Goal: Task Accomplishment & Management: Manage account settings

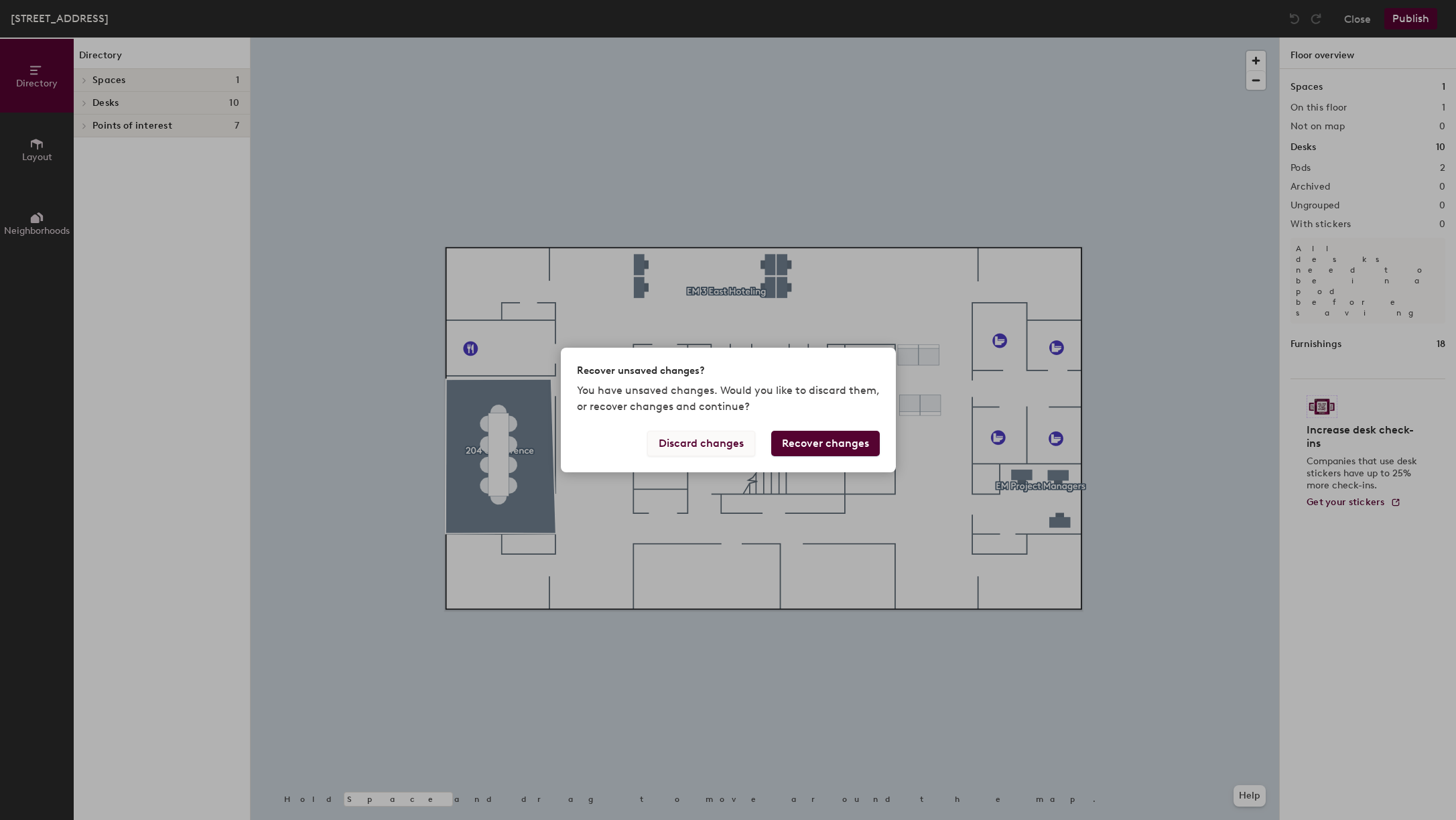
click at [685, 447] on button "Discard changes" at bounding box center [701, 443] width 108 height 25
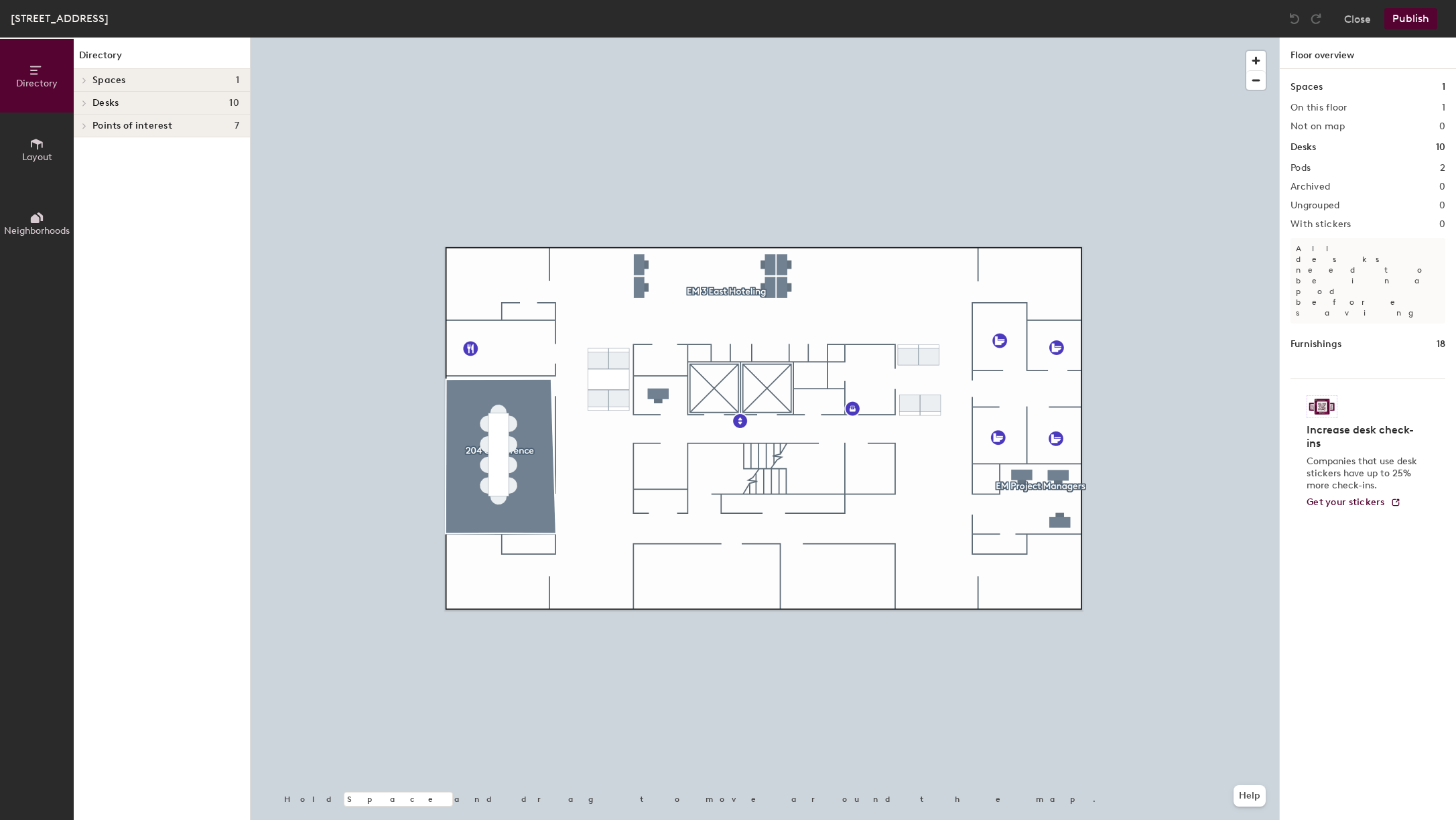
click at [85, 104] on icon at bounding box center [85, 104] width 5 height 7
click at [84, 124] on icon at bounding box center [85, 126] width 5 height 7
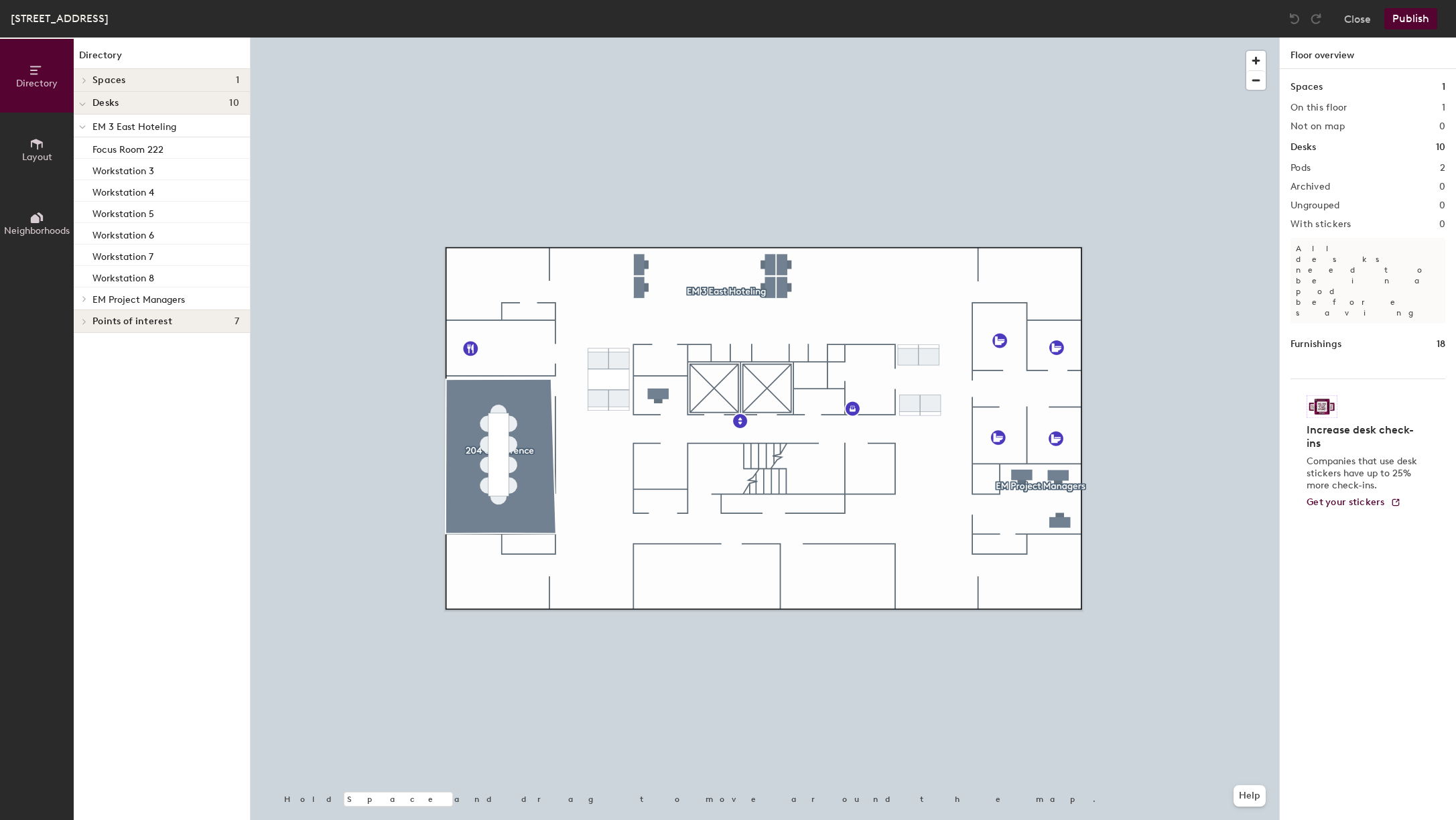
click at [81, 293] on div at bounding box center [82, 299] width 17 height 22
click at [163, 237] on div "Workstation 6" at bounding box center [161, 233] width 176 height 22
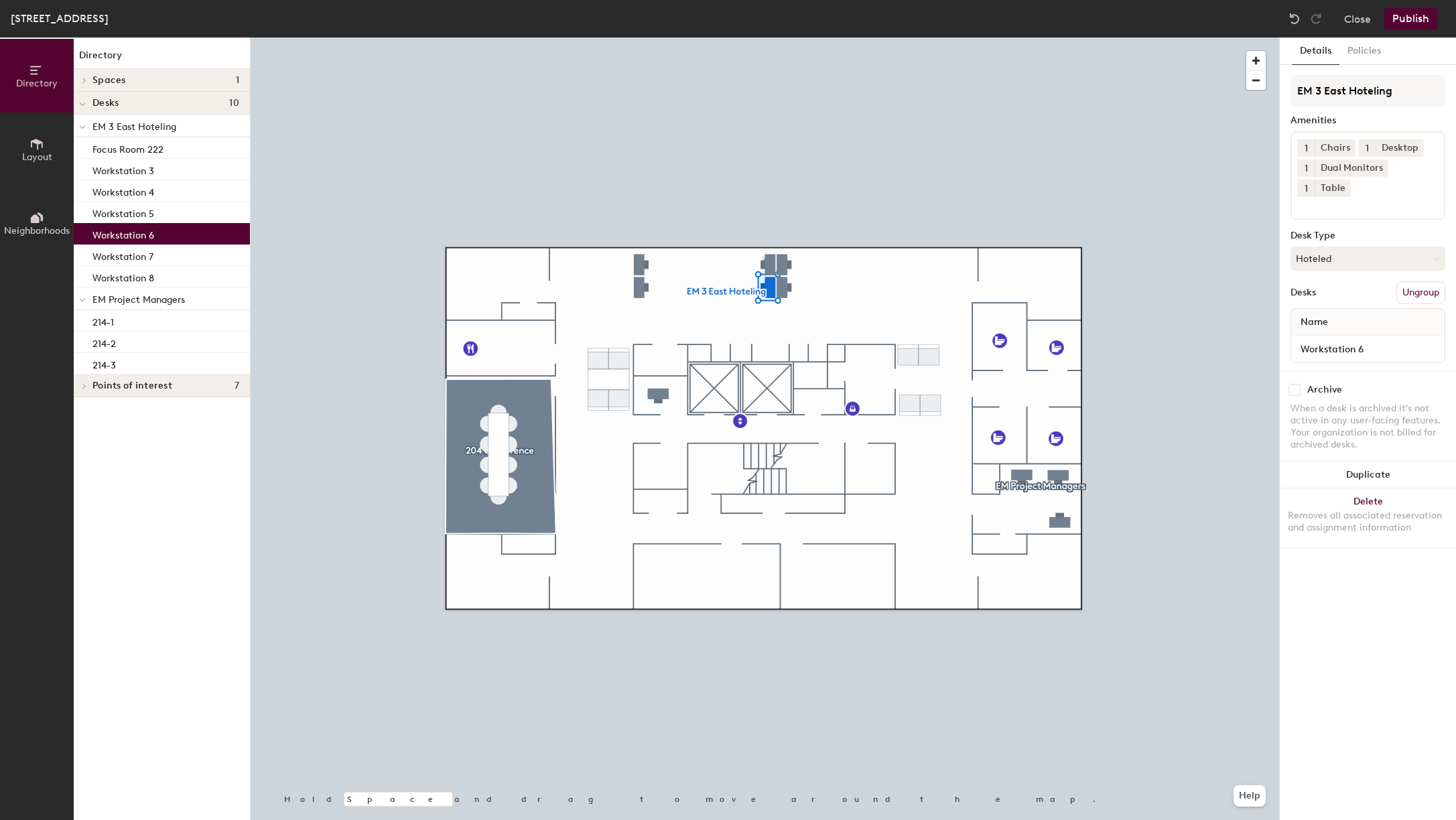
click at [1298, 393] on input "checkbox" at bounding box center [1295, 390] width 12 height 12
click at [119, 255] on p "Workstation 7" at bounding box center [123, 255] width 61 height 16
click at [1293, 388] on input "checkbox" at bounding box center [1295, 390] width 12 height 12
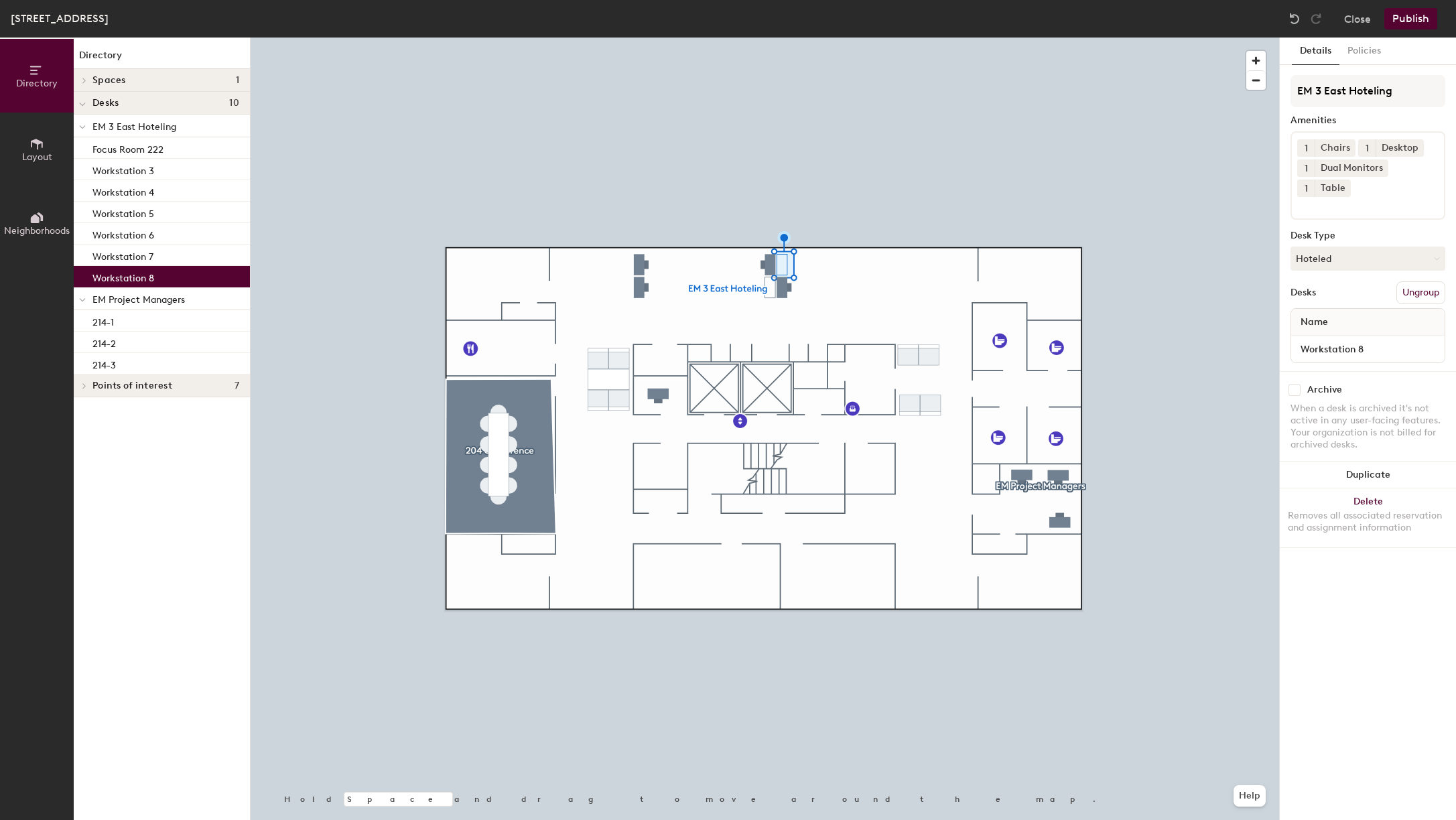
click at [145, 274] on p "Workstation 8" at bounding box center [123, 276] width 61 height 16
click at [1296, 395] on input "checkbox" at bounding box center [1295, 390] width 12 height 12
checkbox input "true"
click at [1406, 22] on button "Publish" at bounding box center [1410, 18] width 53 height 22
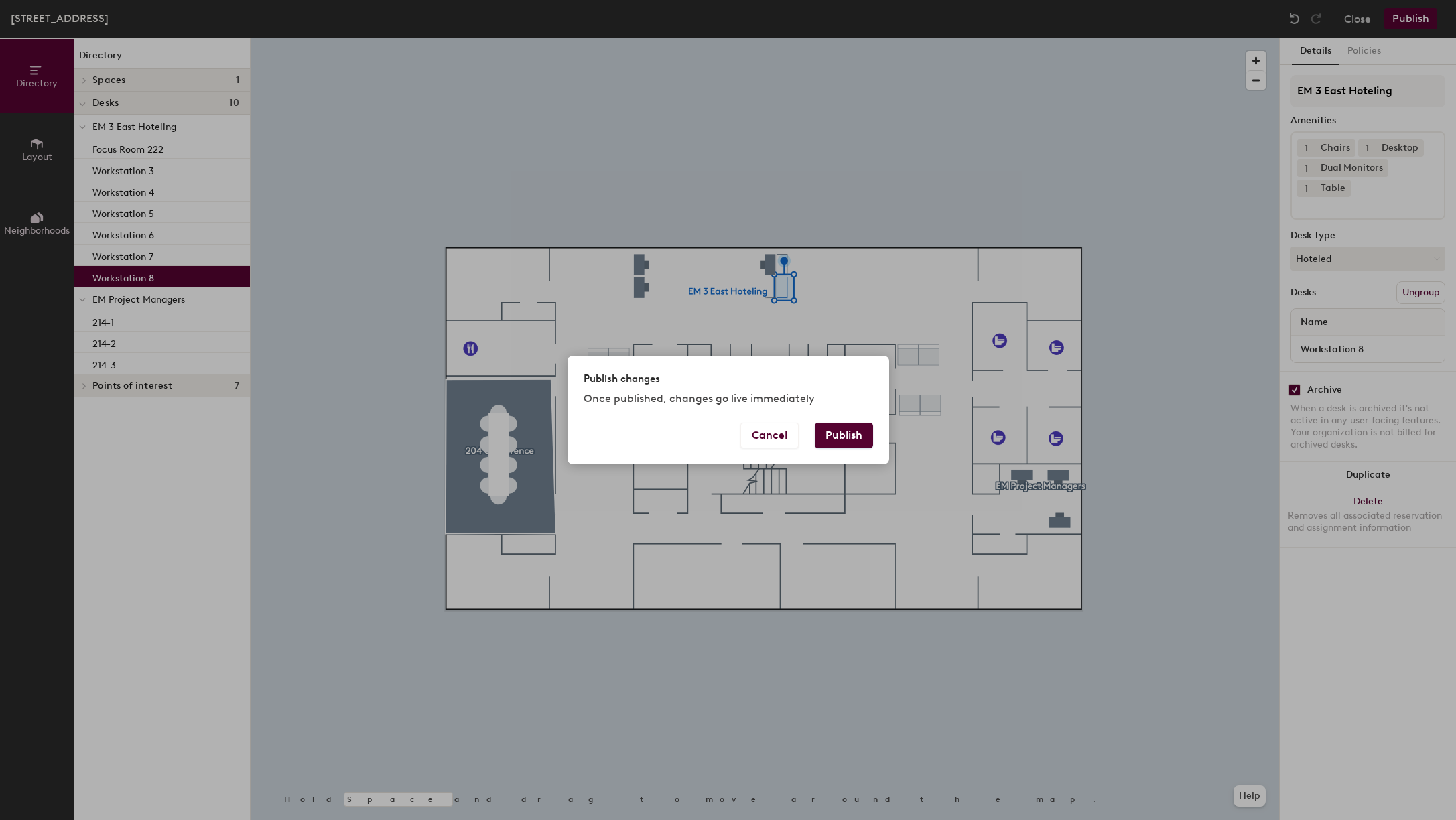
click at [838, 438] on button "Publish" at bounding box center [845, 435] width 59 height 25
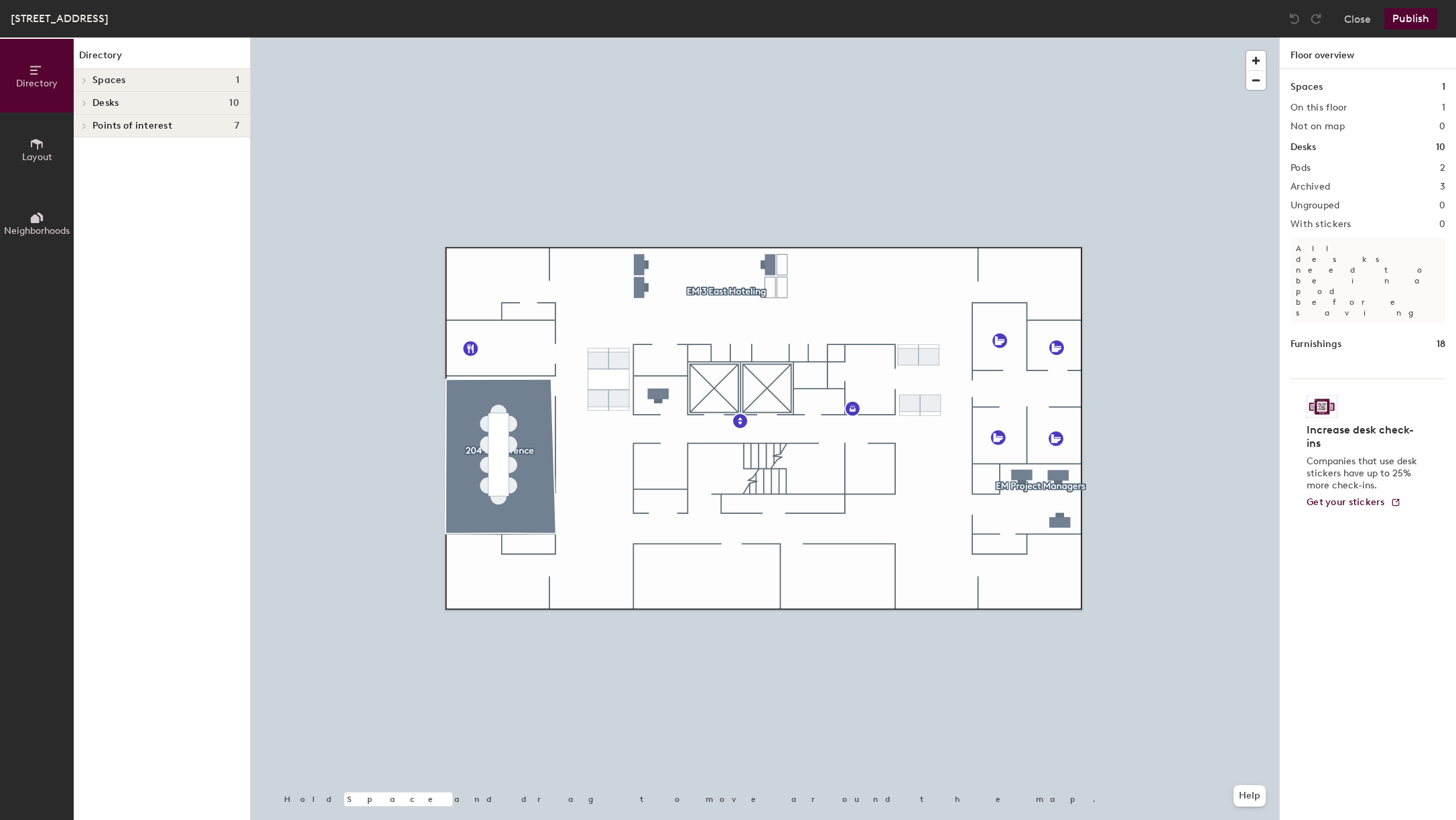
click at [734, 37] on div at bounding box center [764, 37] width 1029 height 0
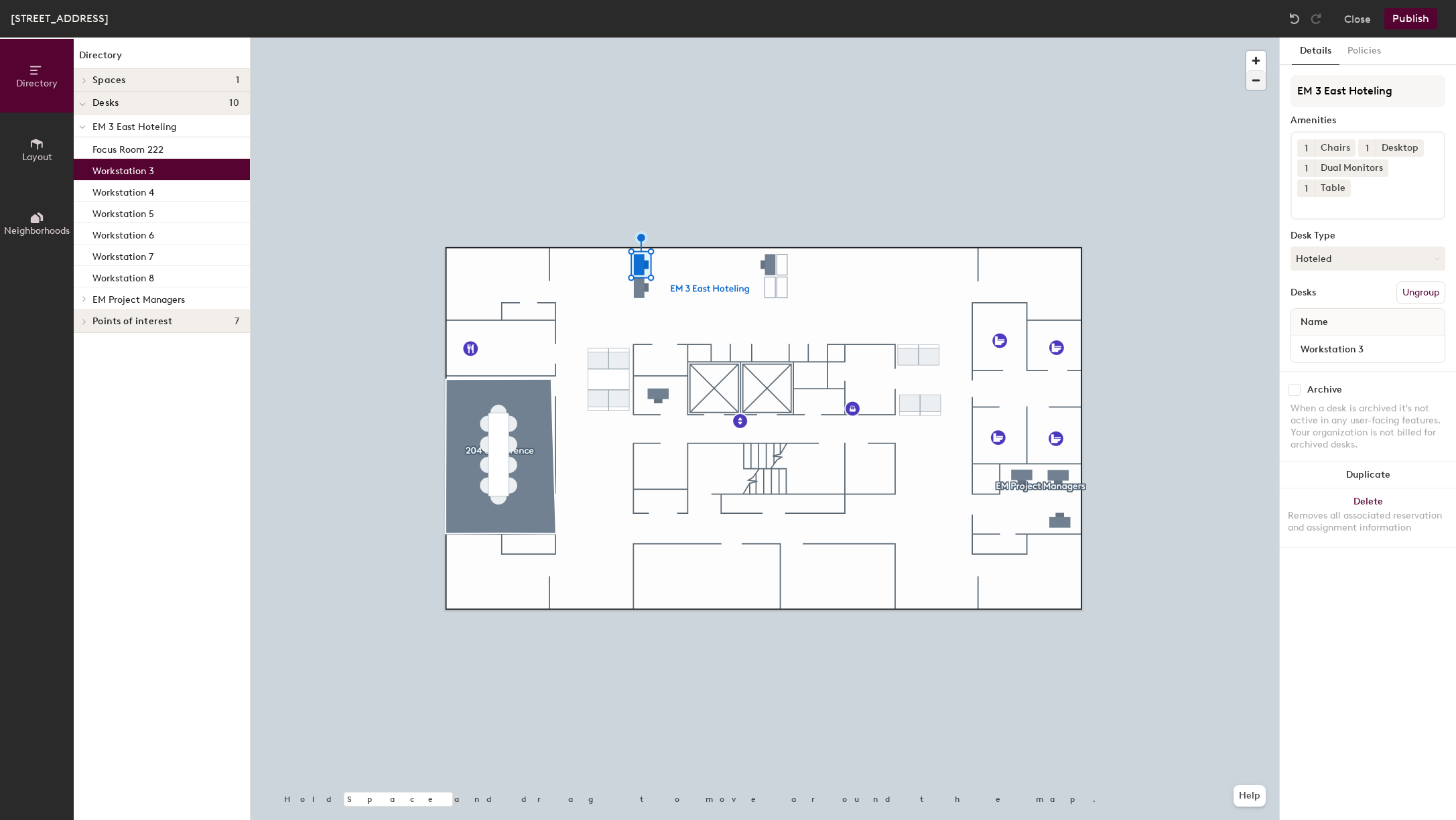
click at [763, 37] on div at bounding box center [764, 37] width 1029 height 0
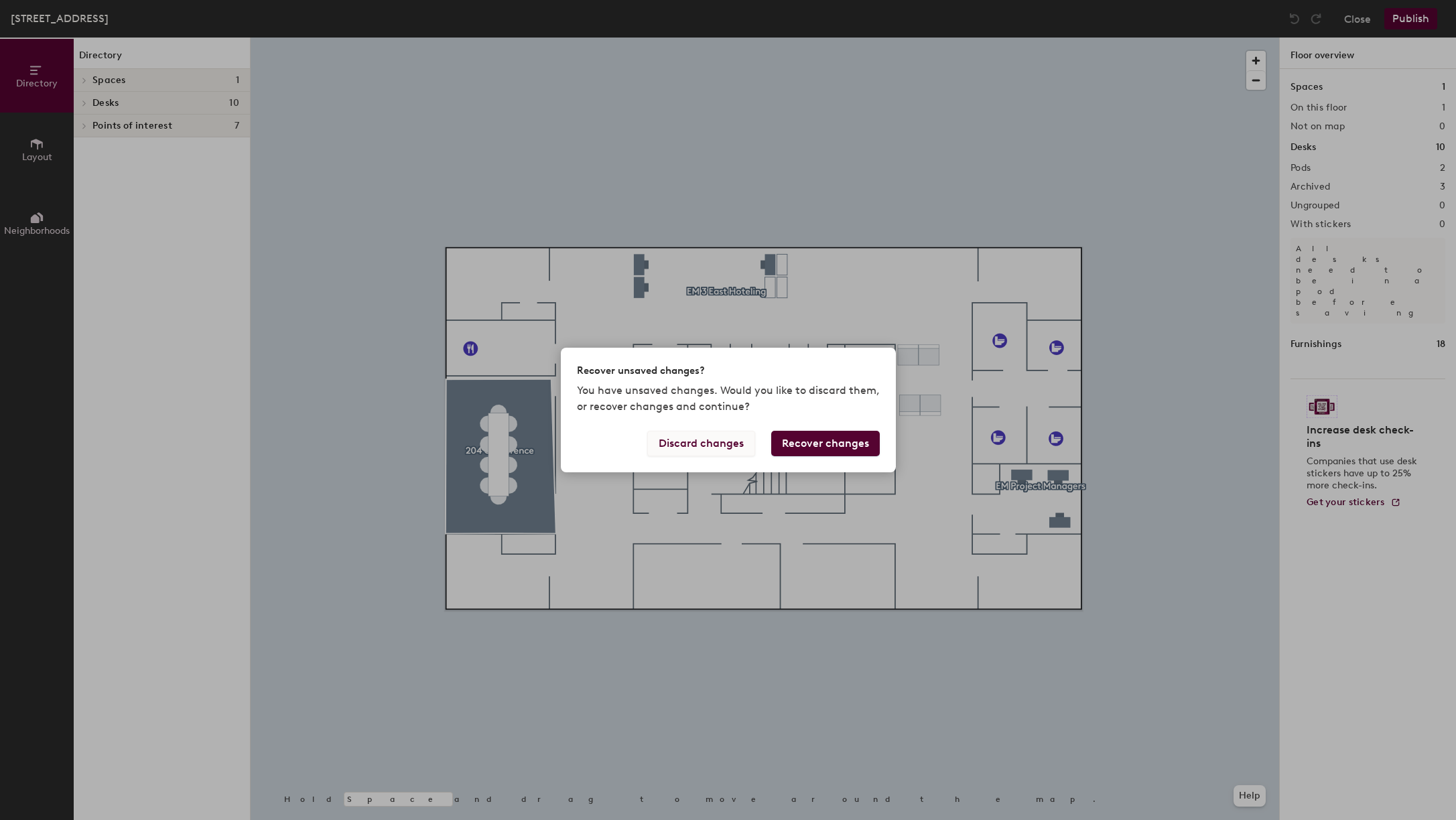
click at [720, 445] on button "Discard changes" at bounding box center [701, 443] width 108 height 25
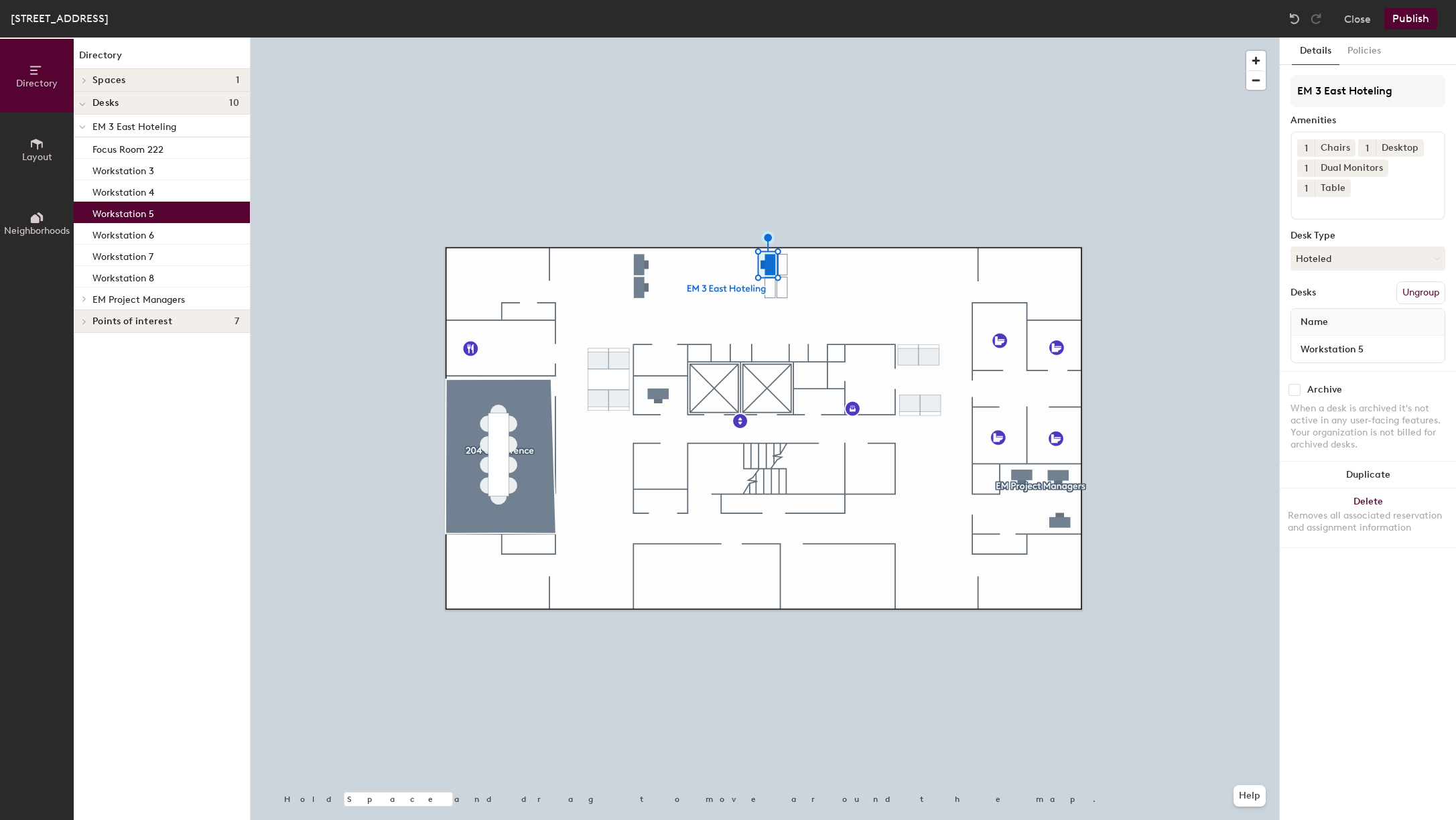
click at [1293, 391] on input "checkbox" at bounding box center [1295, 390] width 12 height 12
checkbox input "true"
click at [1292, 391] on input "checkbox" at bounding box center [1295, 390] width 12 height 12
checkbox input "false"
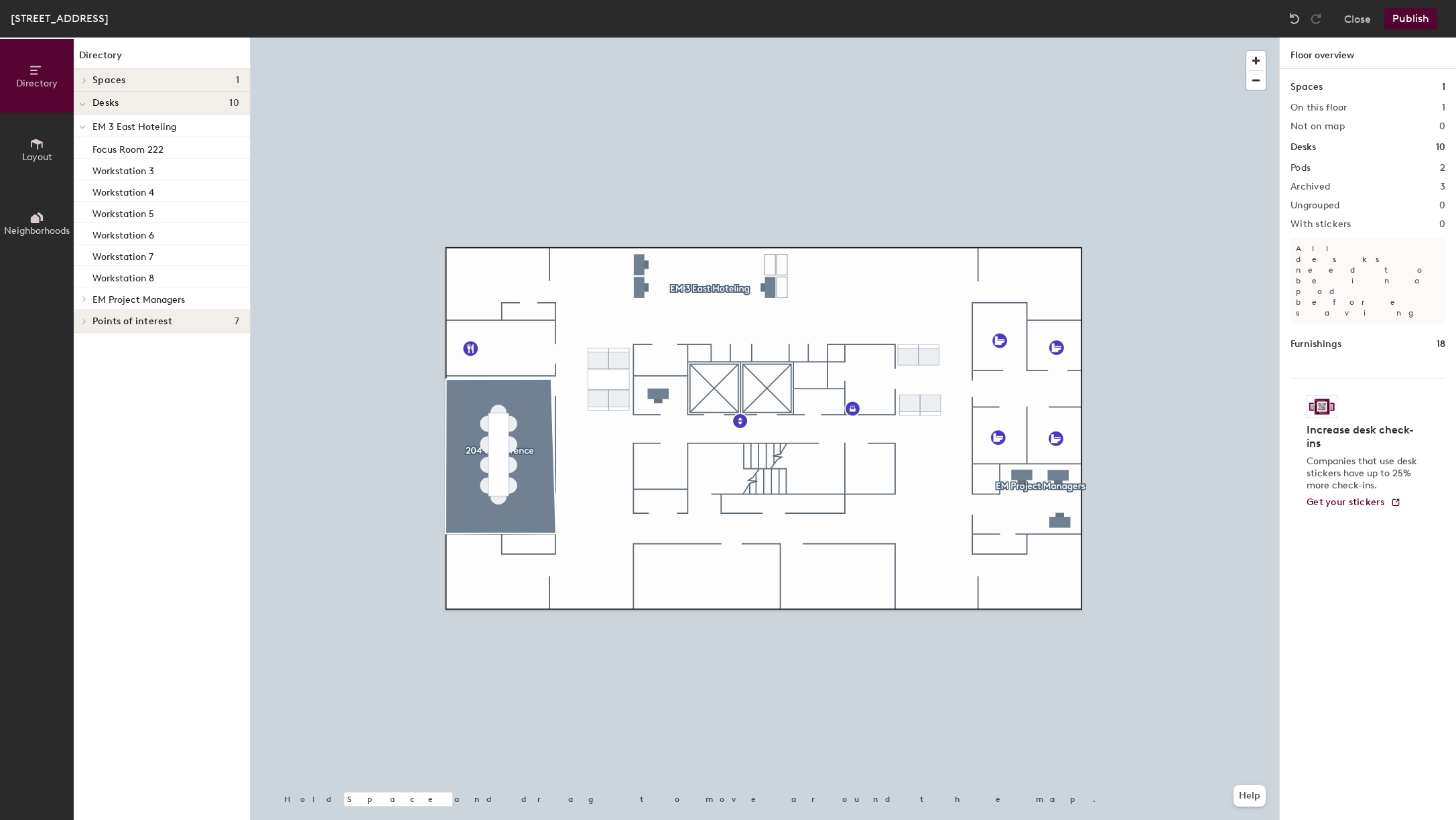
click at [1407, 20] on button "Publish" at bounding box center [1410, 18] width 53 height 22
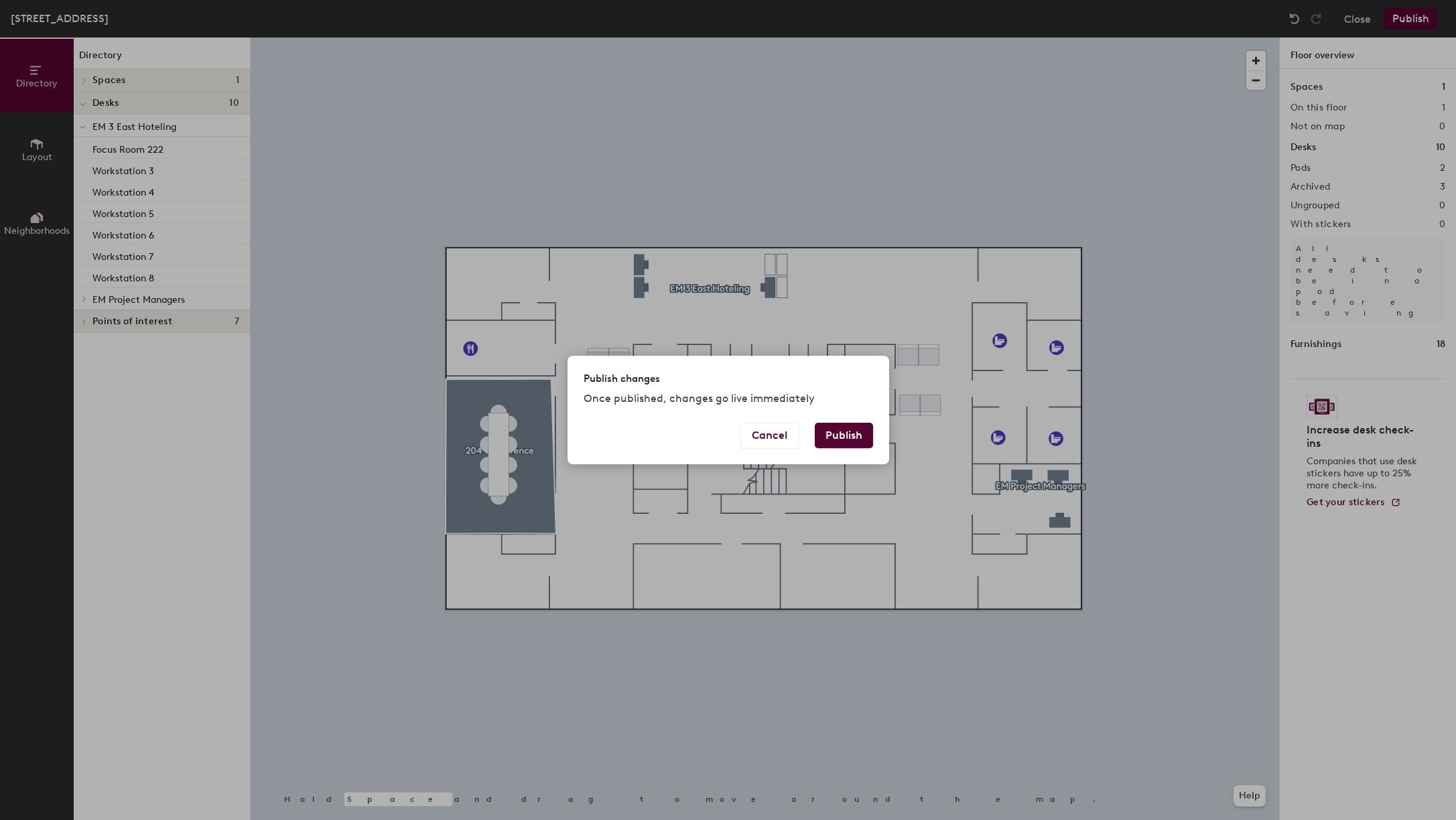
click at [851, 437] on button "Publish" at bounding box center [845, 435] width 59 height 25
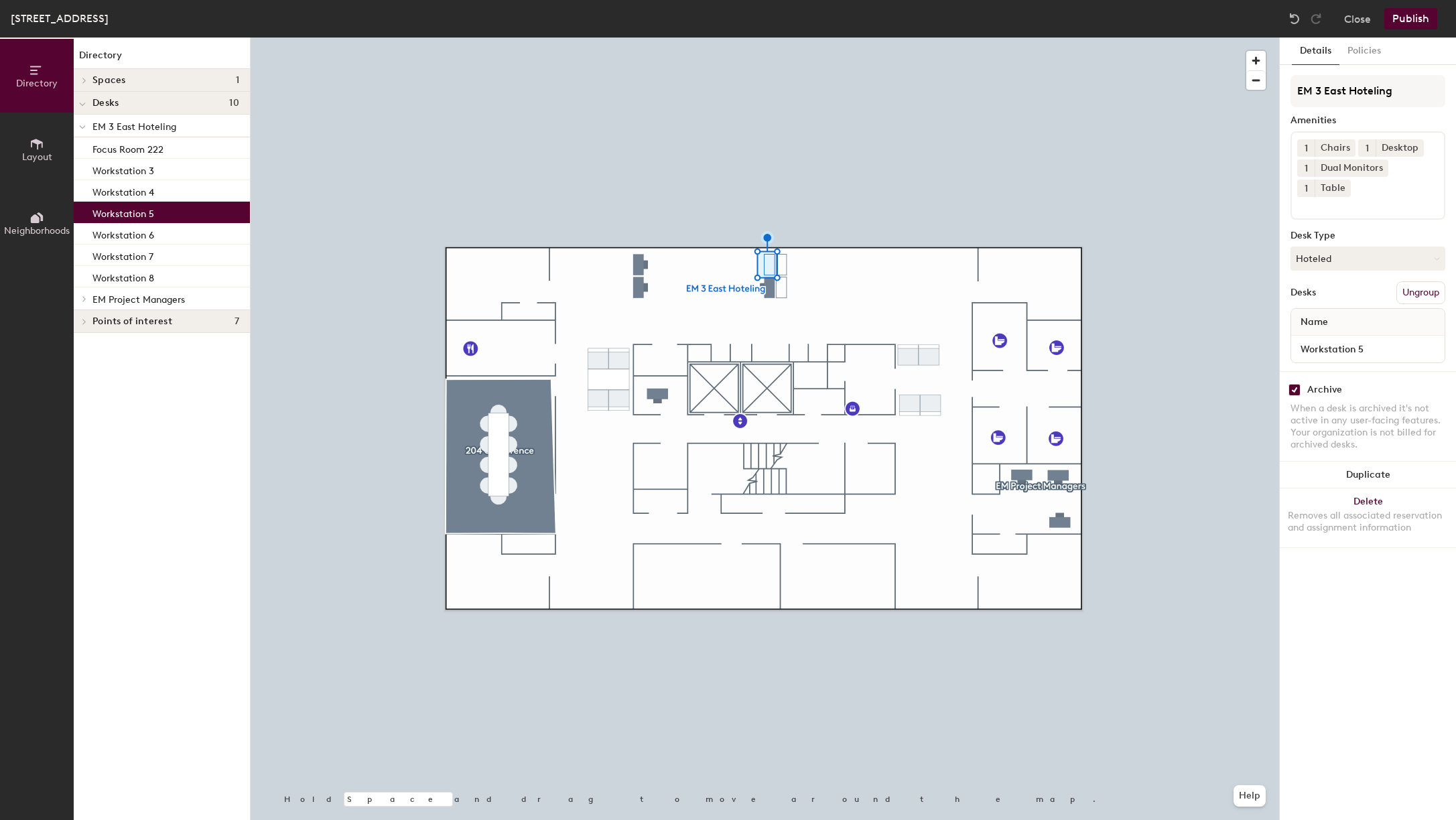
click at [851, 37] on div at bounding box center [764, 37] width 1029 height 0
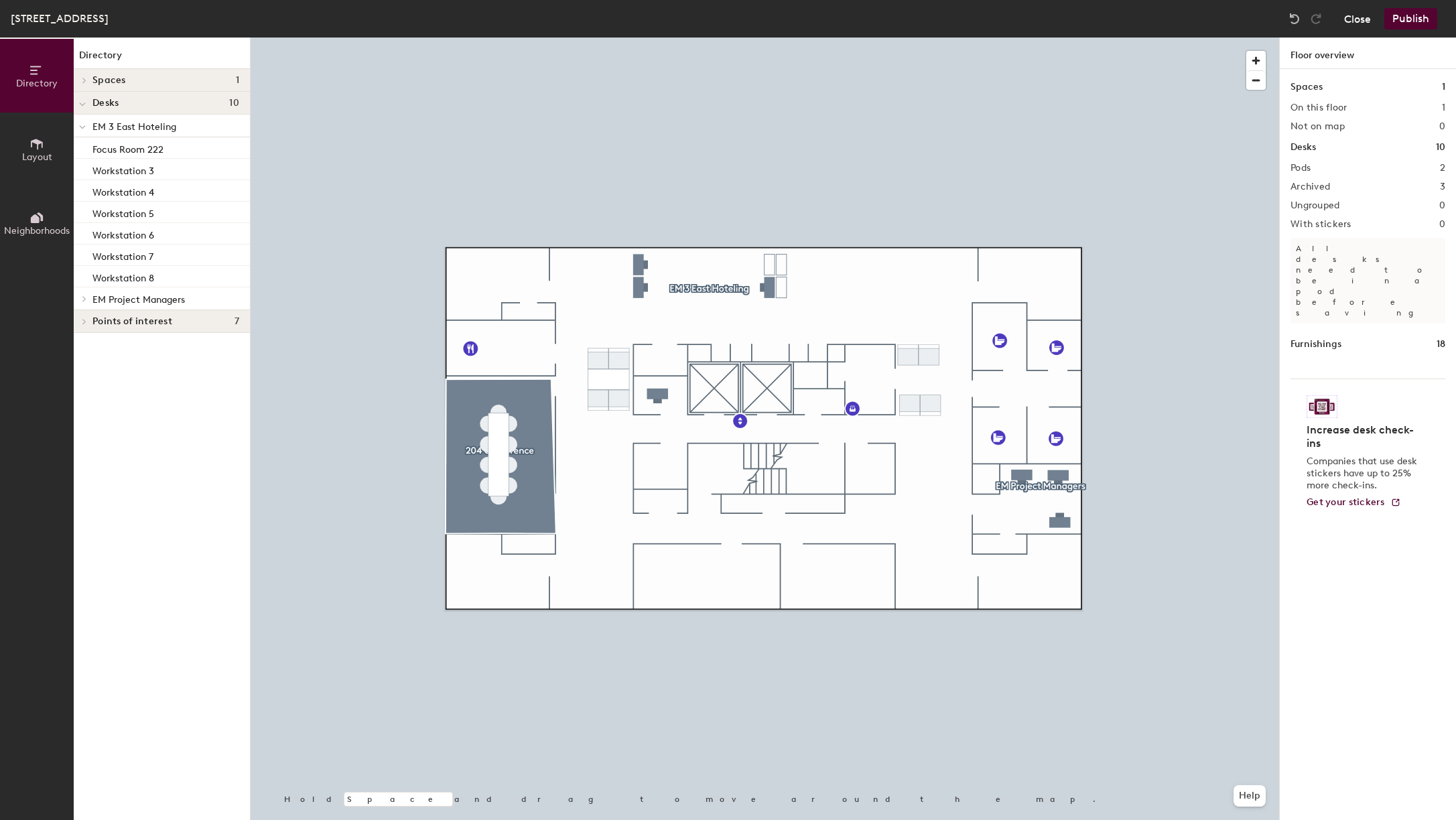
click at [1360, 22] on button "Close" at bounding box center [1358, 18] width 27 height 22
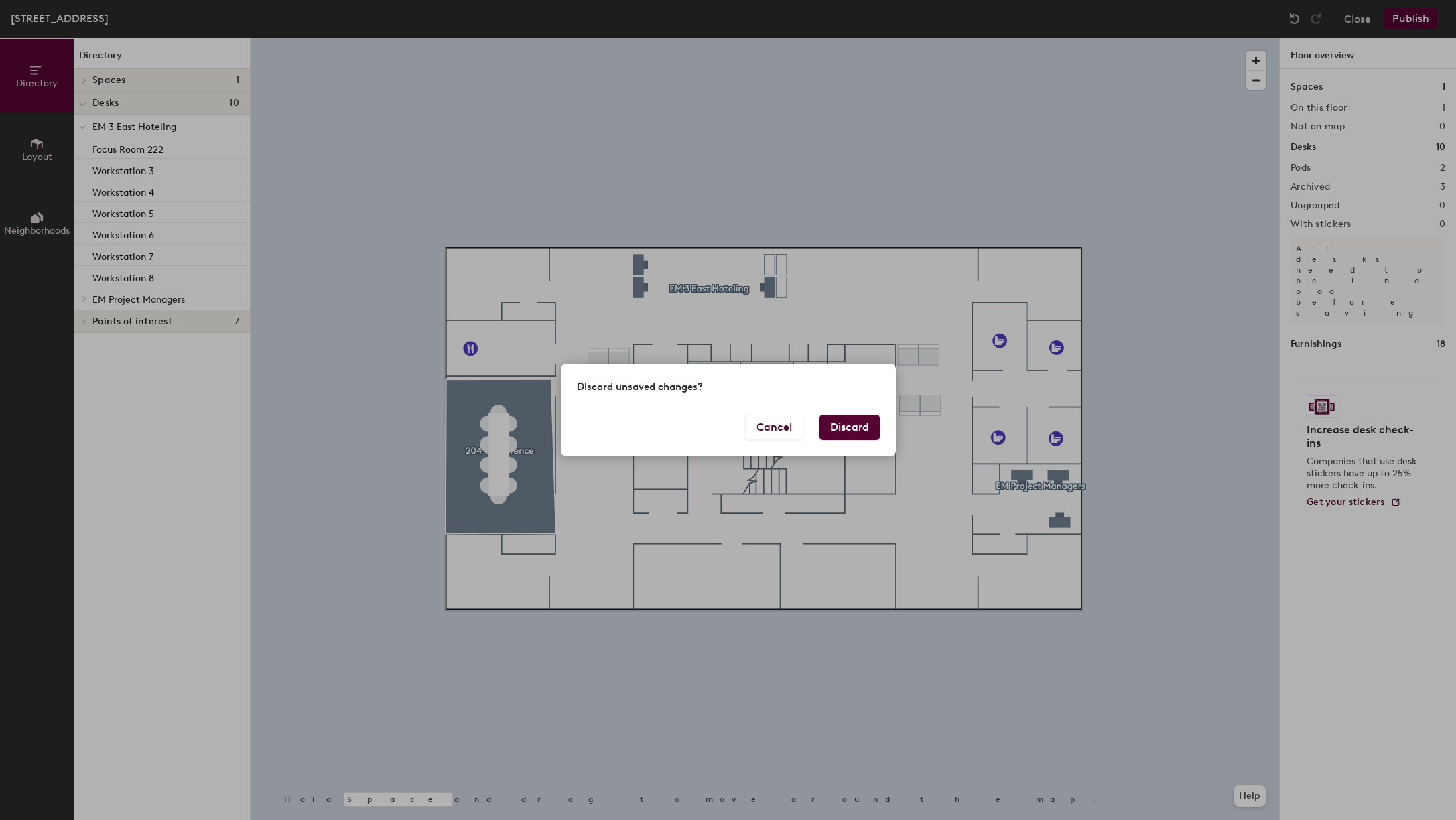
click at [859, 432] on button "Discard" at bounding box center [850, 426] width 60 height 25
